Goal: Information Seeking & Learning: Learn about a topic

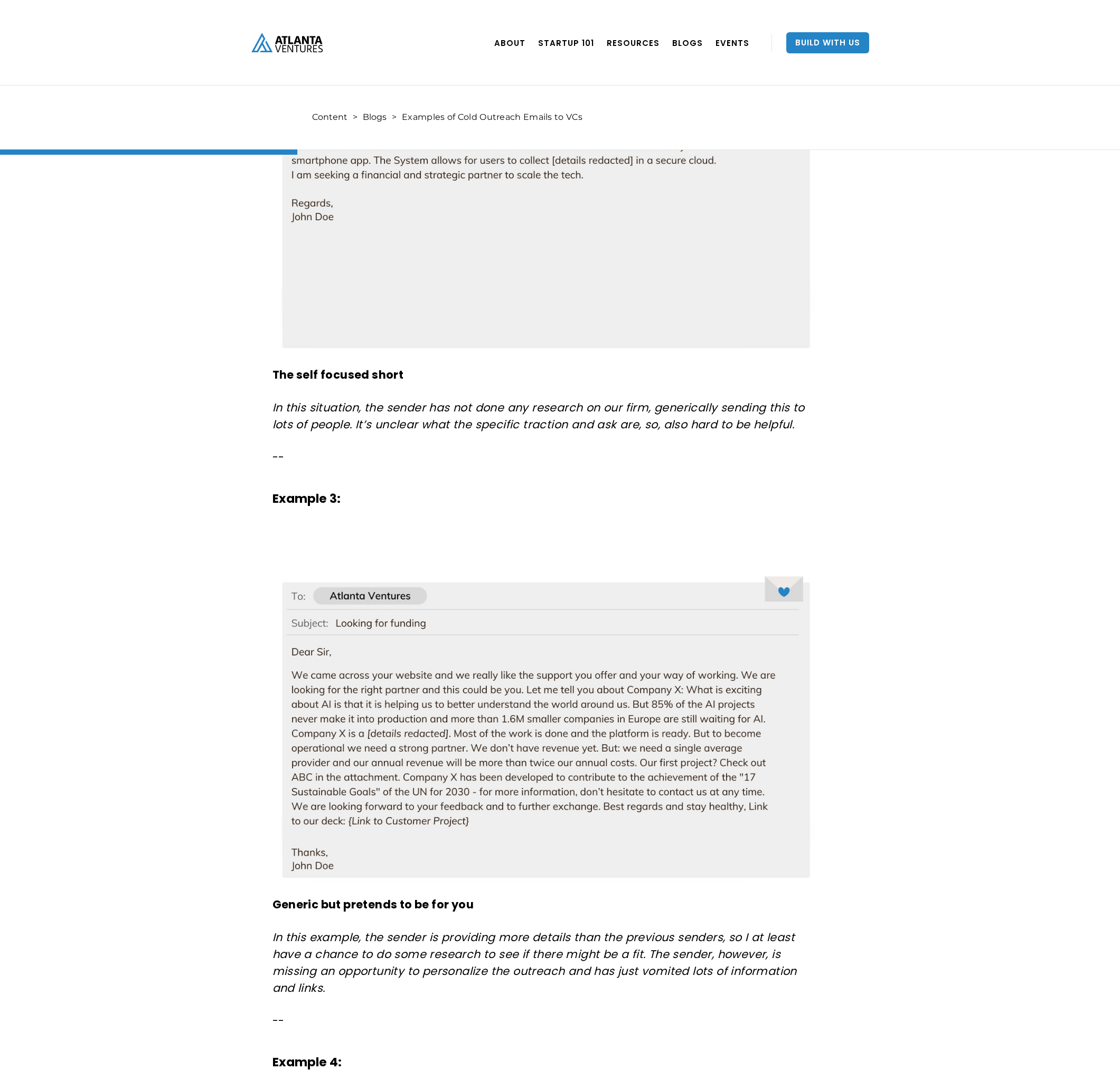
scroll to position [1109, 0]
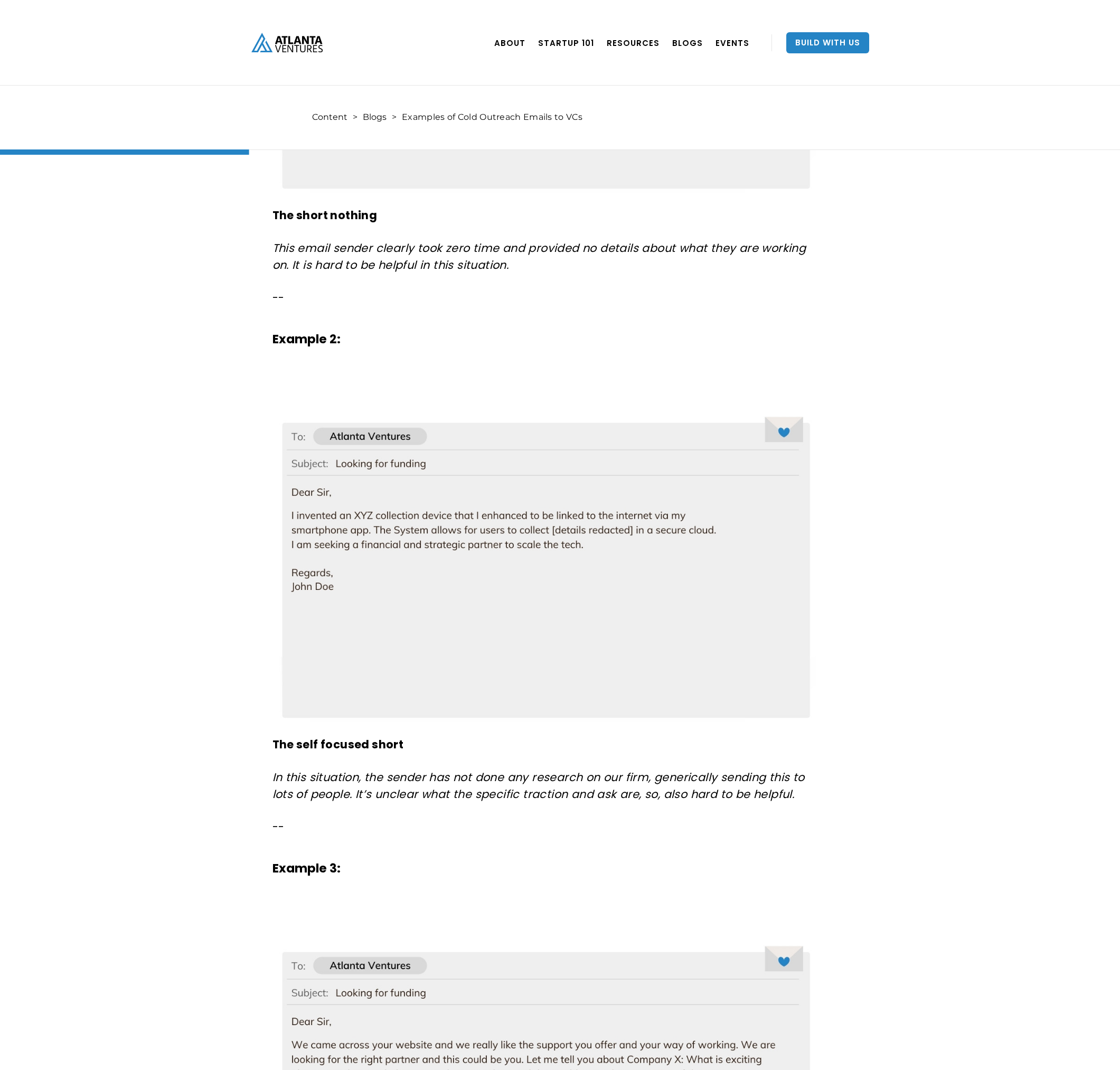
scroll to position [950, 0]
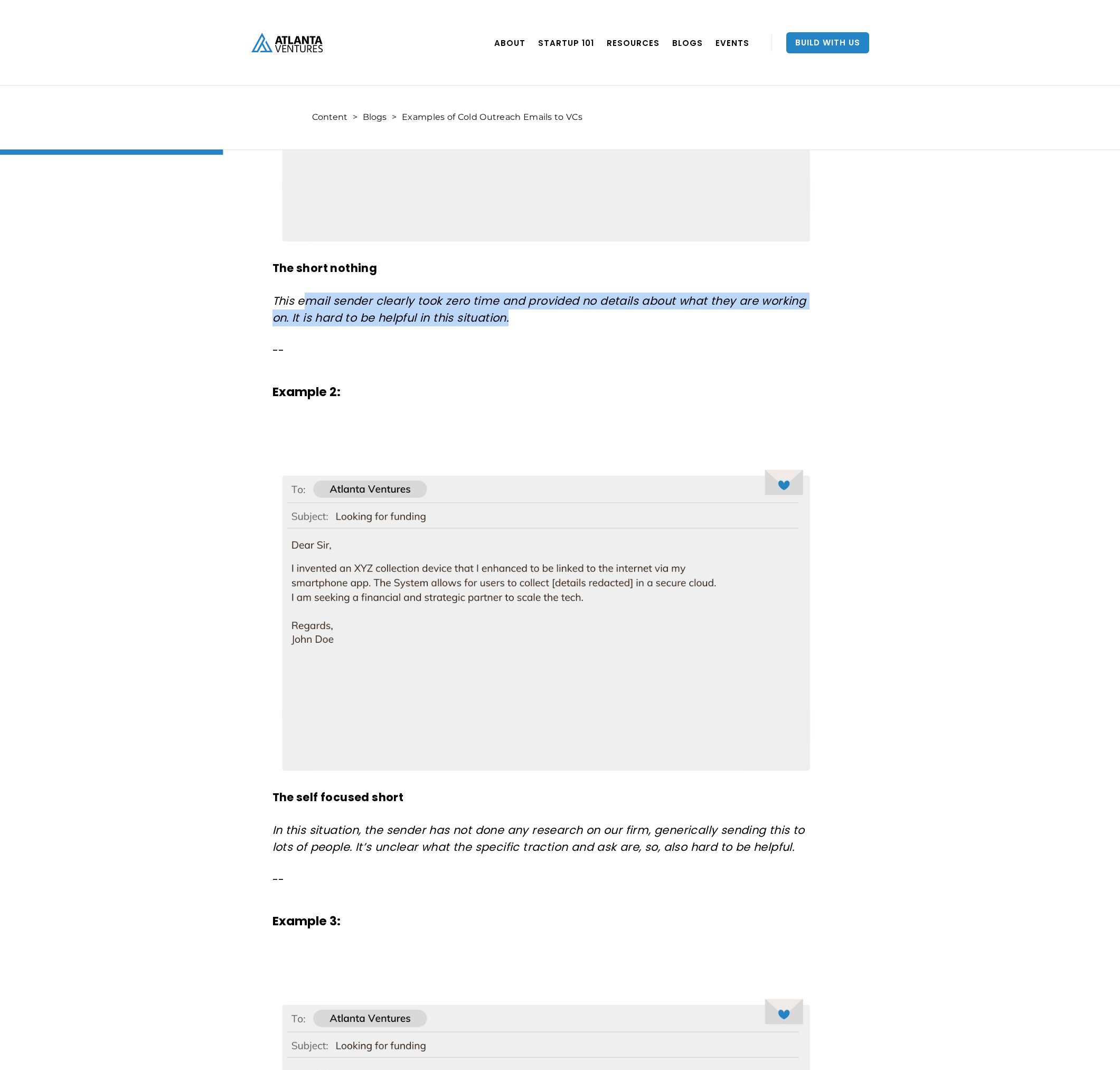
drag, startPoint x: 308, startPoint y: 305, endPoint x: 538, endPoint y: 308, distance: 230.0
click at [538, 308] on em "This email sender clearly took zero time and provided no details about what the…" at bounding box center [539, 309] width 534 height 32
drag, startPoint x: 538, startPoint y: 308, endPoint x: 574, endPoint y: 336, distance: 45.6
drag, startPoint x: 424, startPoint y: 305, endPoint x: 617, endPoint y: 303, distance: 193.0
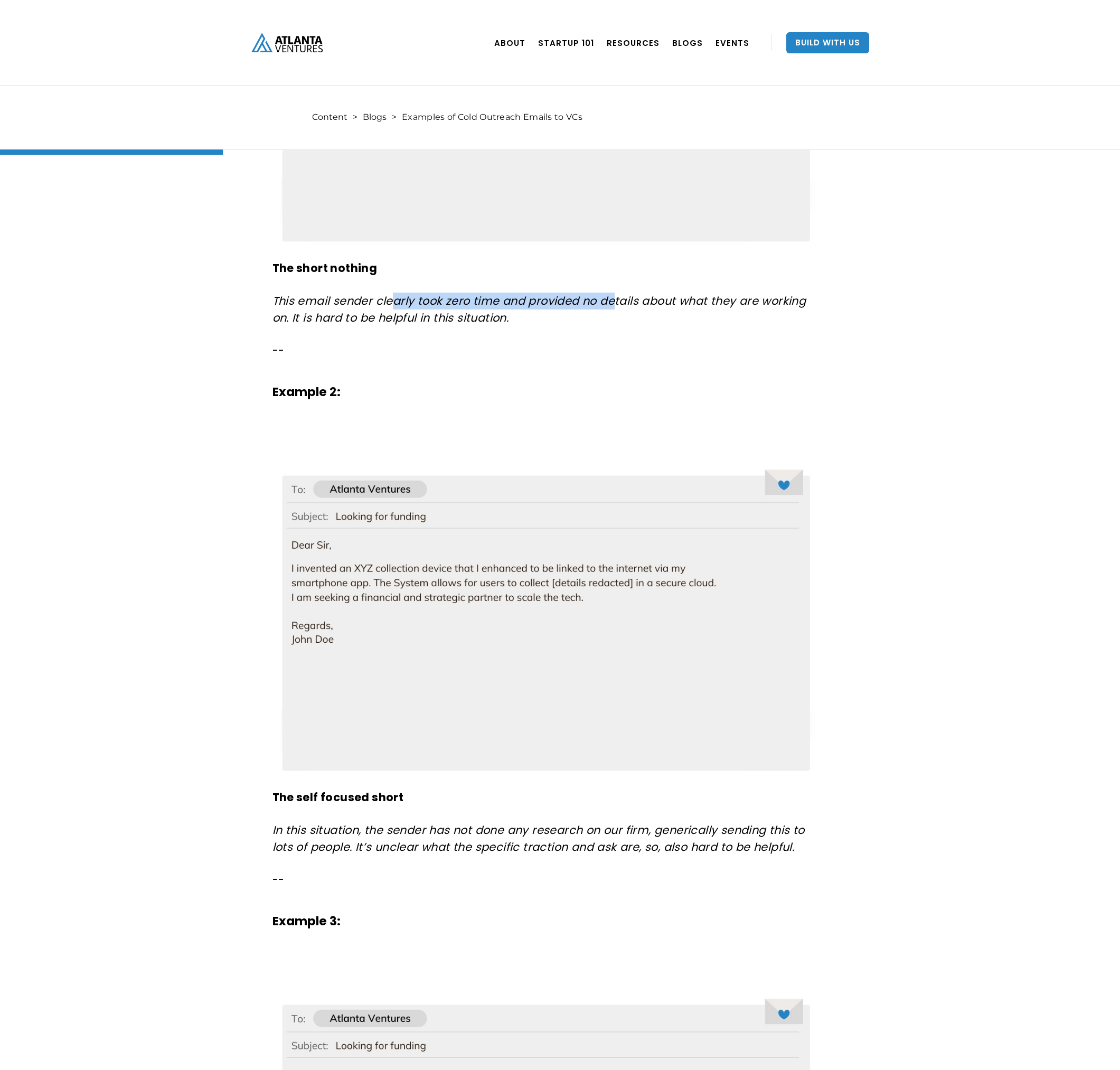
click at [617, 303] on em "This email sender clearly took zero time and provided no details about what the…" at bounding box center [539, 309] width 534 height 32
drag, startPoint x: 617, startPoint y: 303, endPoint x: 701, endPoint y: 326, distance: 87.1
click at [701, 326] on p "This email sender clearly took zero time and provided no details about what the…" at bounding box center [545, 309] width 546 height 34
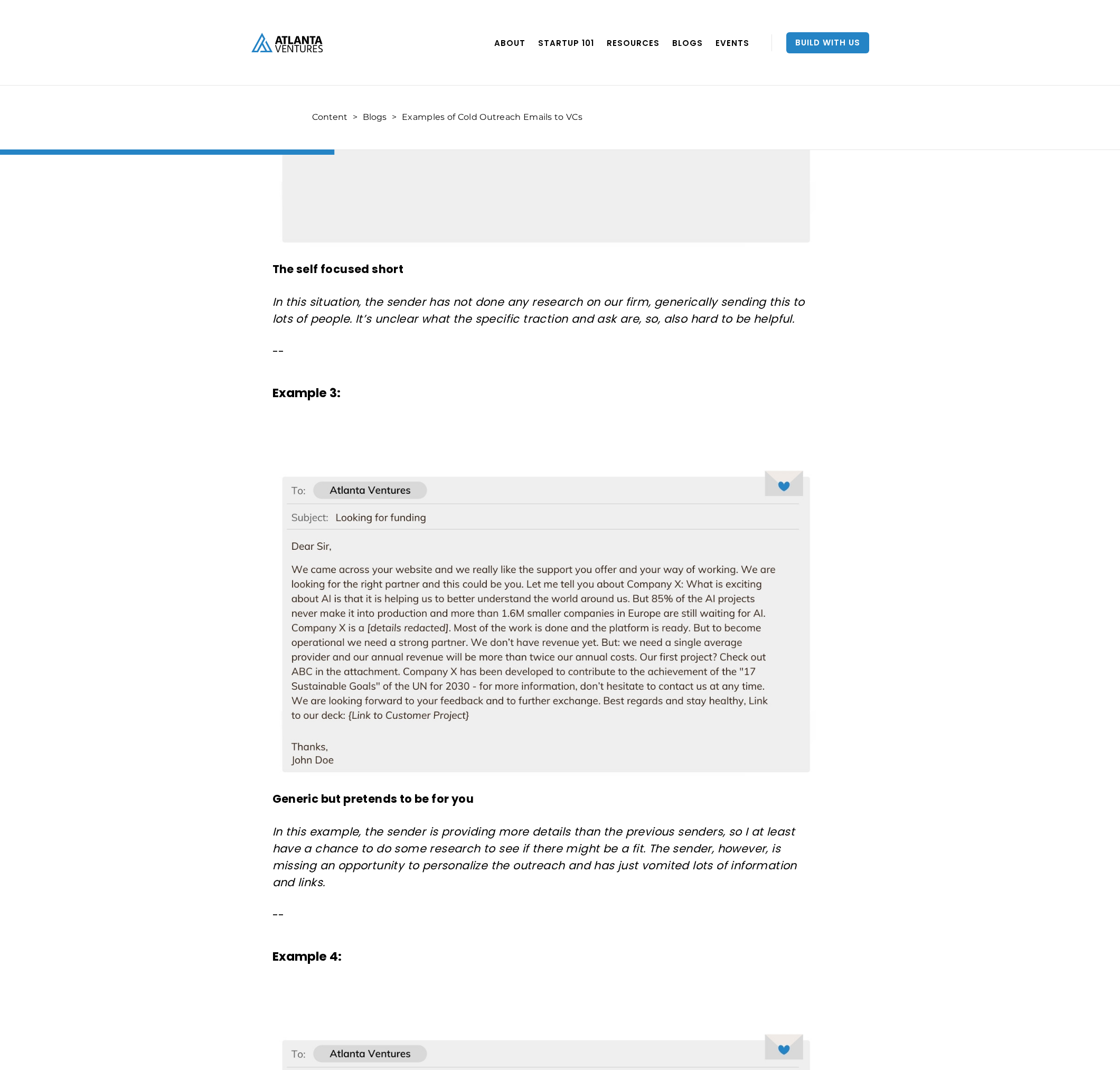
scroll to position [1584, 0]
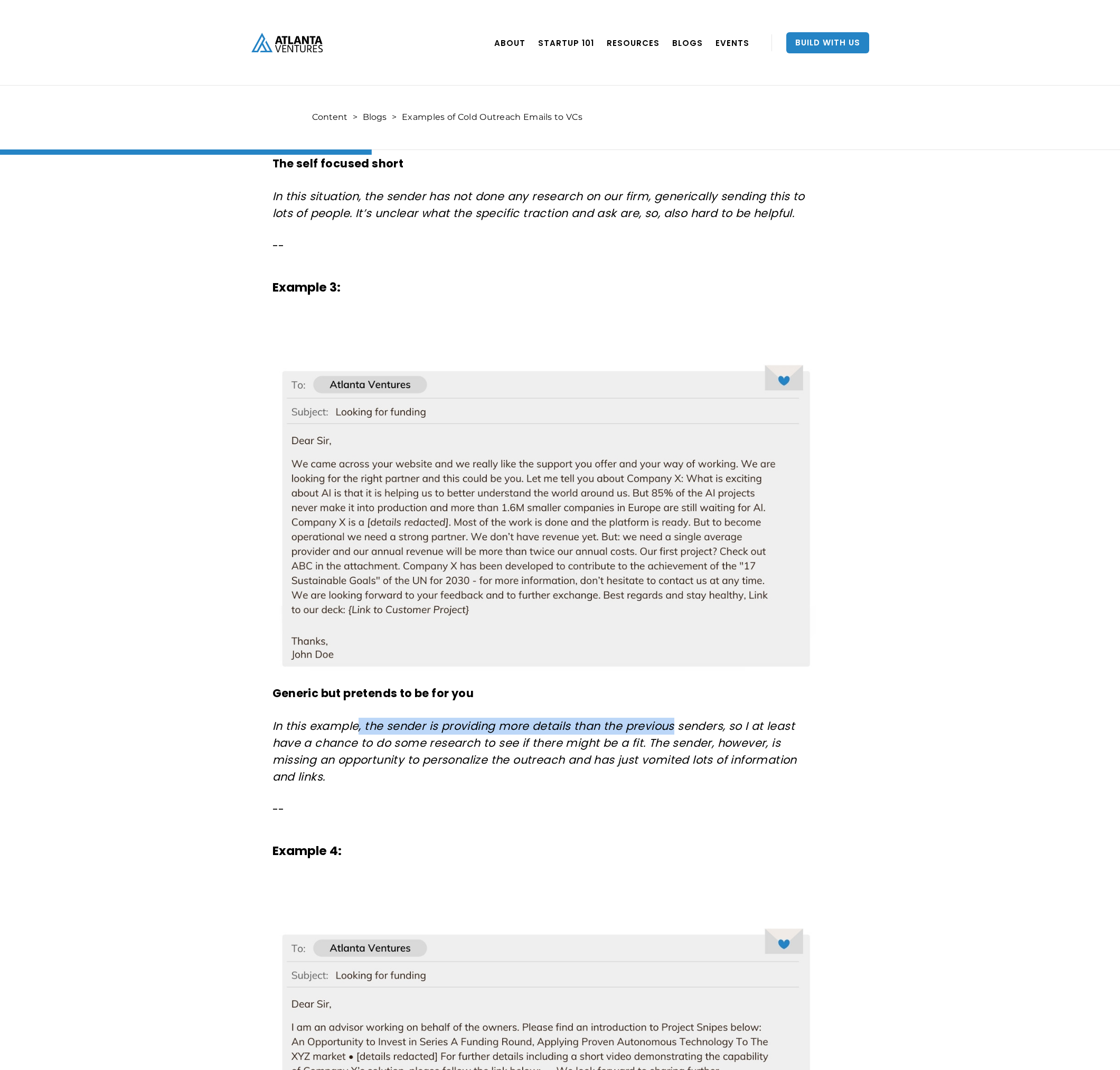
drag, startPoint x: 359, startPoint y: 719, endPoint x: 687, endPoint y: 718, distance: 328.0
click at [687, 718] on em "In this example, the sender is providing more details than the previous senders…" at bounding box center [534, 751] width 525 height 66
drag, startPoint x: 687, startPoint y: 718, endPoint x: 759, endPoint y: 750, distance: 78.8
click at [759, 750] on em "In this example, the sender is providing more details than the previous senders…" at bounding box center [534, 751] width 525 height 66
click at [835, 741] on div "Examples of Cold Outreach Emails to VCs Read these examples and see which cold …" at bounding box center [558, 904] width 614 height 4506
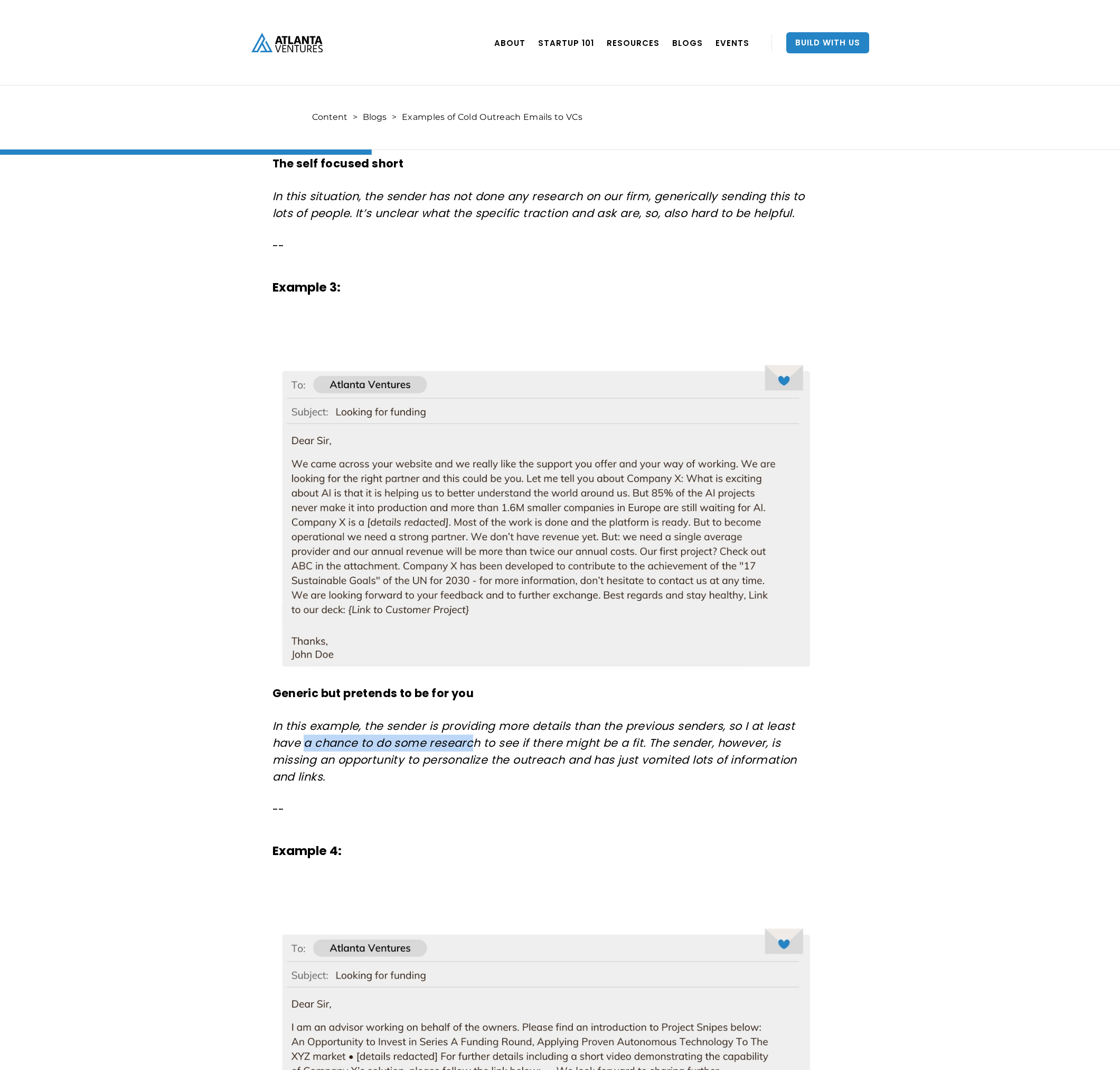
drag, startPoint x: 305, startPoint y: 743, endPoint x: 512, endPoint y: 743, distance: 207.0
click at [512, 743] on em "In this example, the sender is providing more details than the previous senders…" at bounding box center [534, 751] width 525 height 66
drag, startPoint x: 512, startPoint y: 743, endPoint x: 643, endPoint y: 747, distance: 131.1
click at [643, 747] on em "In this example, the sender is providing more details than the previous senders…" at bounding box center [534, 751] width 525 height 66
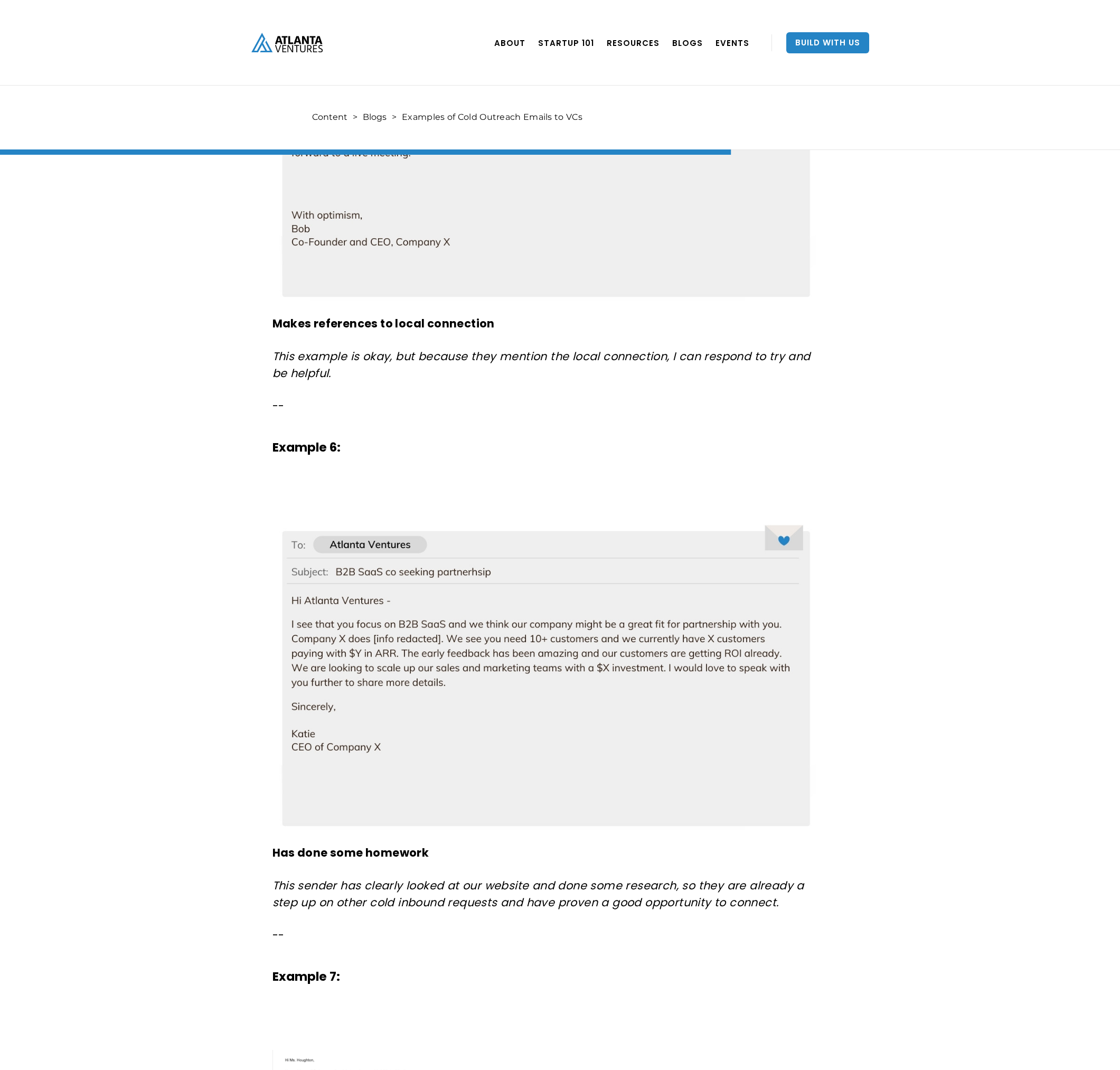
scroll to position [3116, 0]
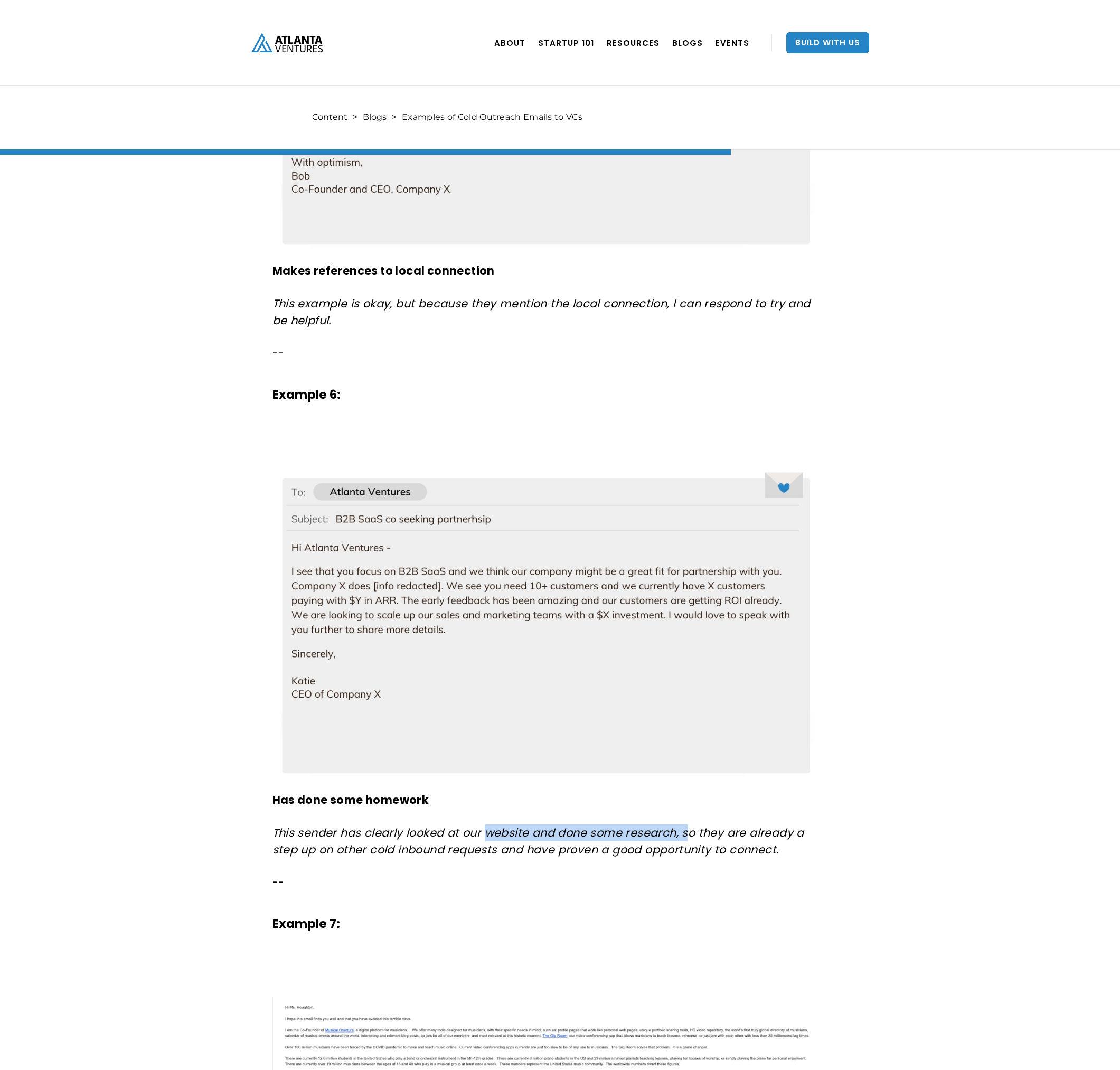
drag, startPoint x: 527, startPoint y: 829, endPoint x: 705, endPoint y: 829, distance: 178.0
click at [705, 829] on em "This sender has clearly looked at our website and done some research, so they a…" at bounding box center [538, 840] width 531 height 32
drag, startPoint x: 705, startPoint y: 829, endPoint x: 799, endPoint y: 829, distance: 94.0
click at [799, 829] on em "This sender has clearly looked at our website and done some research, so they a…" at bounding box center [538, 840] width 531 height 32
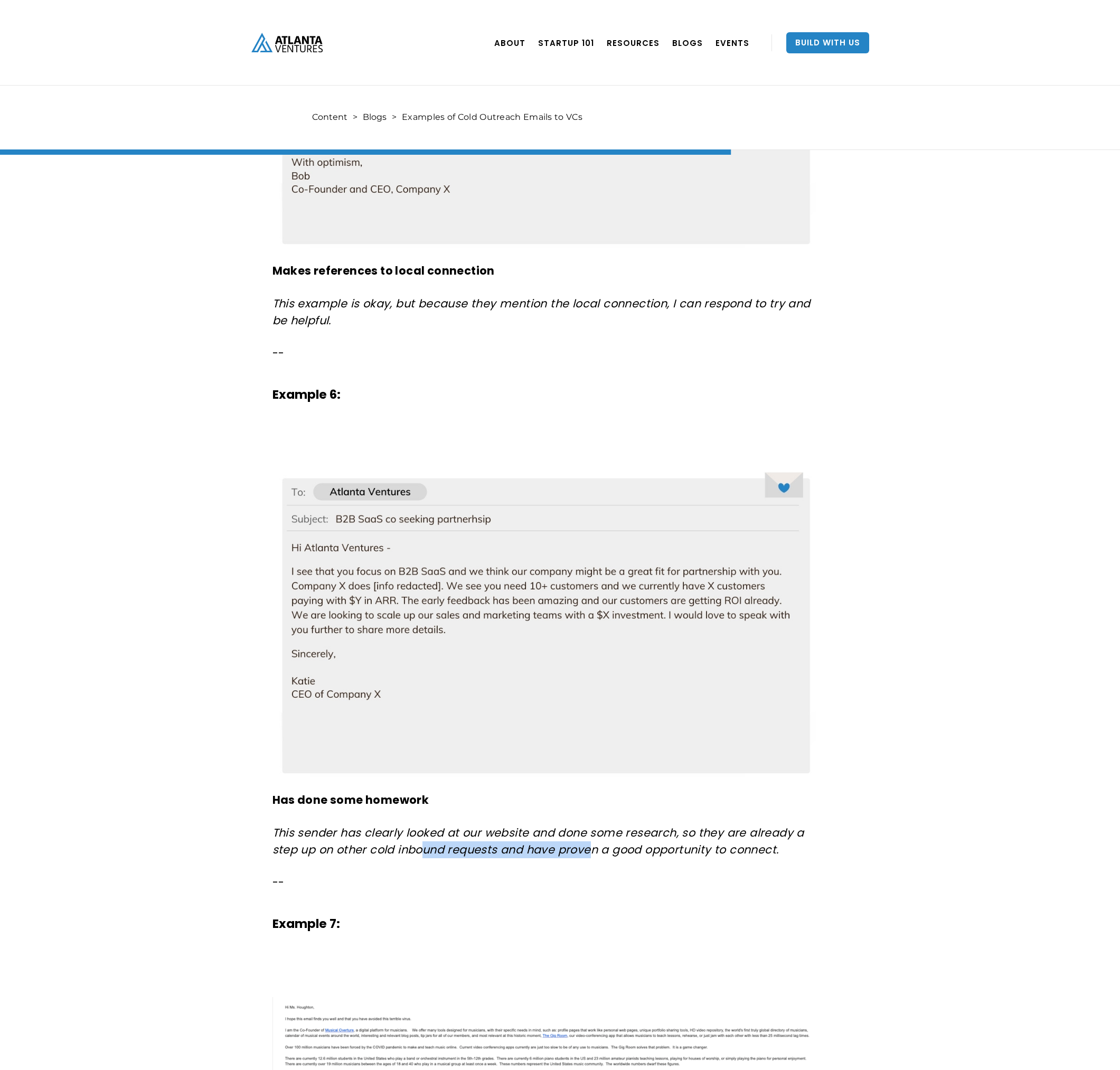
drag, startPoint x: 422, startPoint y: 853, endPoint x: 622, endPoint y: 852, distance: 200.0
click at [622, 852] on em "This sender has clearly looked at our website and done some research, so they a…" at bounding box center [538, 840] width 531 height 32
drag, startPoint x: 622, startPoint y: 852, endPoint x: 804, endPoint y: 852, distance: 182.0
click at [804, 853] on p "This sender has clearly looked at our website and done some research, so they a…" at bounding box center [545, 841] width 546 height 34
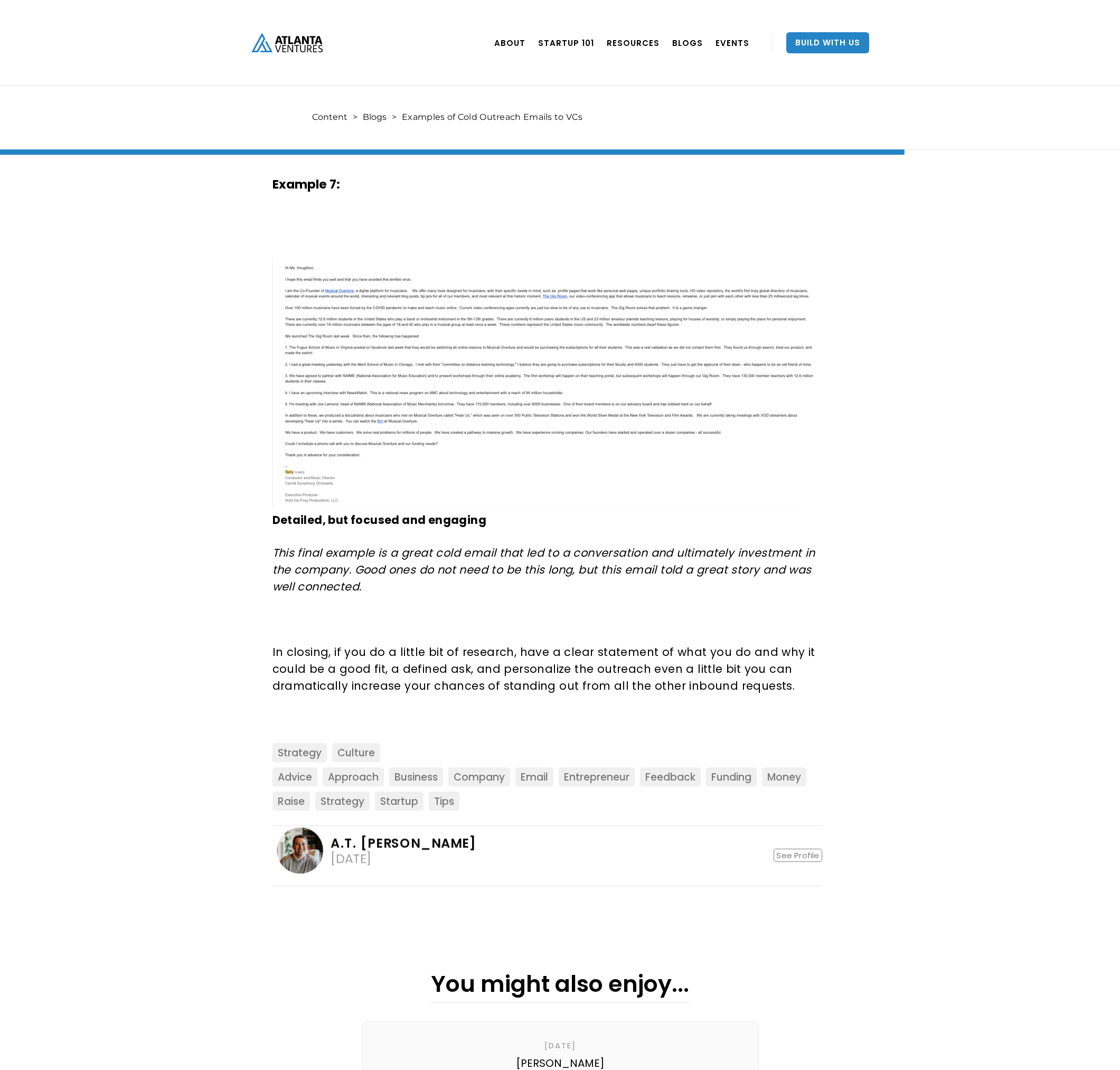
scroll to position [3907, 0]
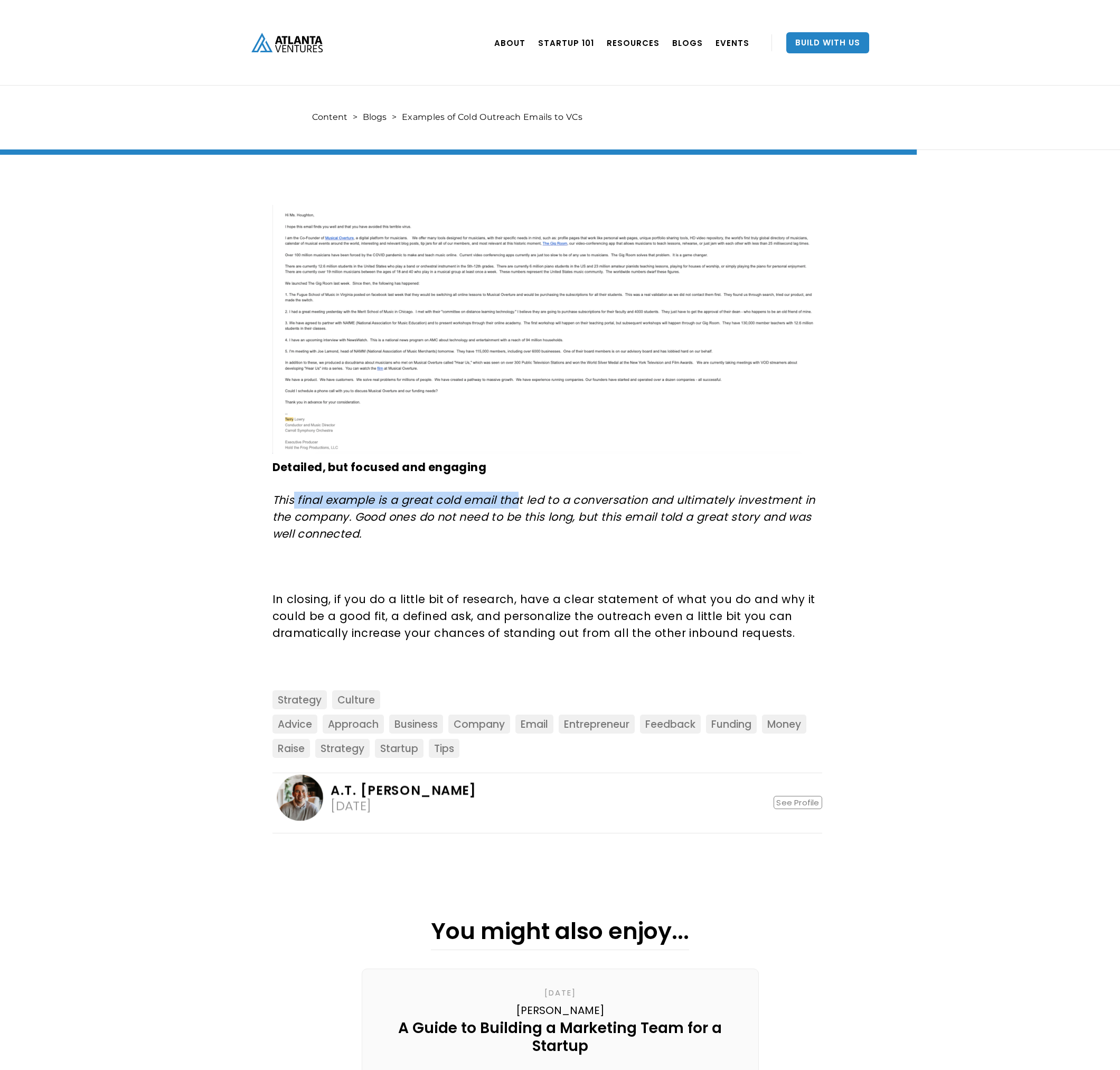
drag, startPoint x: 292, startPoint y: 504, endPoint x: 574, endPoint y: 511, distance: 282.1
click at [532, 507] on em "This final example is a great cold email that led to a conversation and ultimat…" at bounding box center [543, 516] width 542 height 49
drag, startPoint x: 574, startPoint y: 511, endPoint x: 589, endPoint y: 537, distance: 30.0
click at [589, 537] on p "This final example is a great cold email that led to a conversation and ultimat…" at bounding box center [545, 517] width 546 height 51
click at [621, 534] on p "This final example is a great cold email that led to a conversation and ultimat…" at bounding box center [545, 517] width 546 height 51
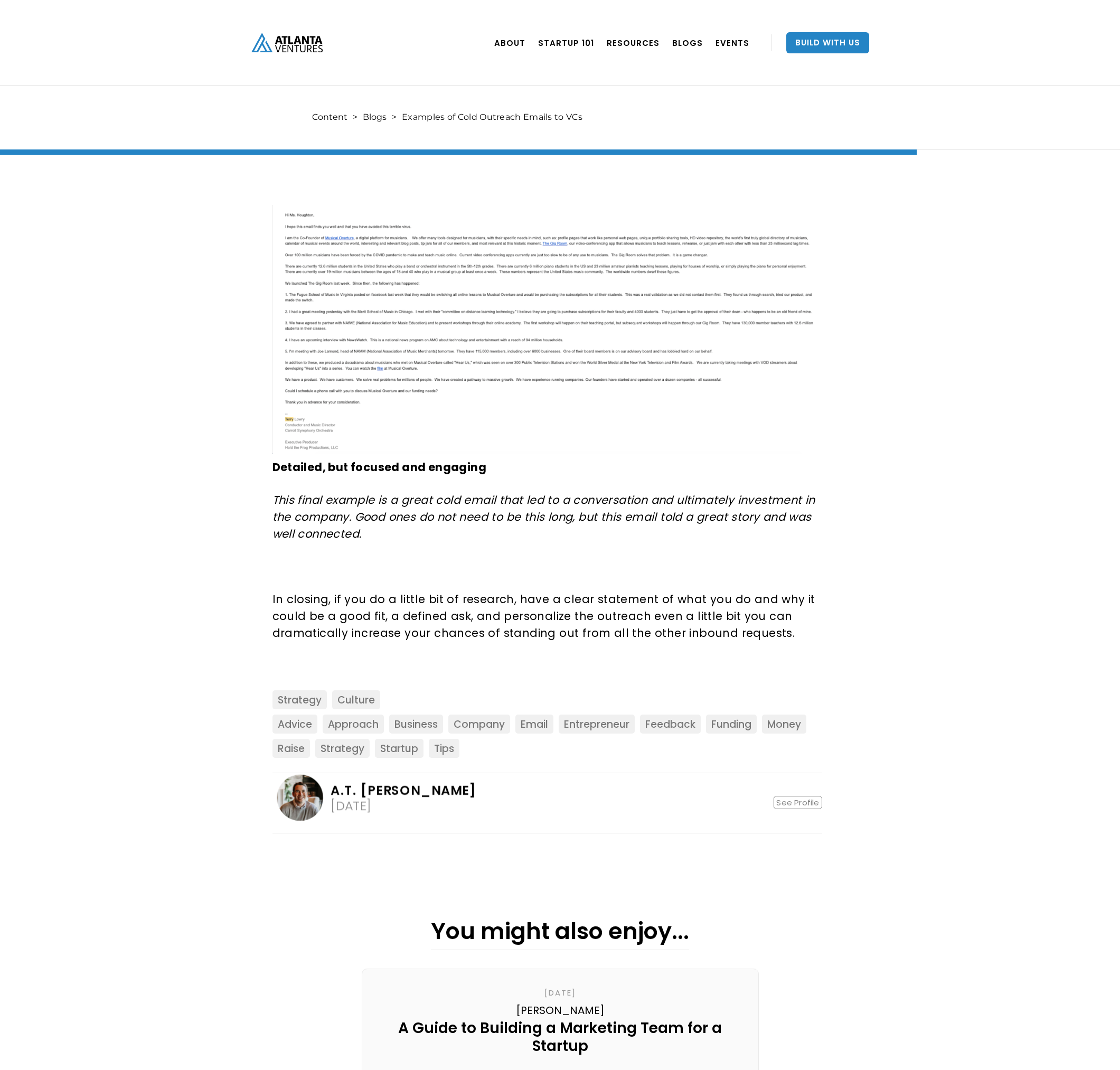
click at [621, 534] on p "This final example is a great cold email that led to a conversation and ultimat…" at bounding box center [545, 517] width 546 height 51
click at [322, 373] on img at bounding box center [545, 329] width 546 height 249
